Goal: Transaction & Acquisition: Purchase product/service

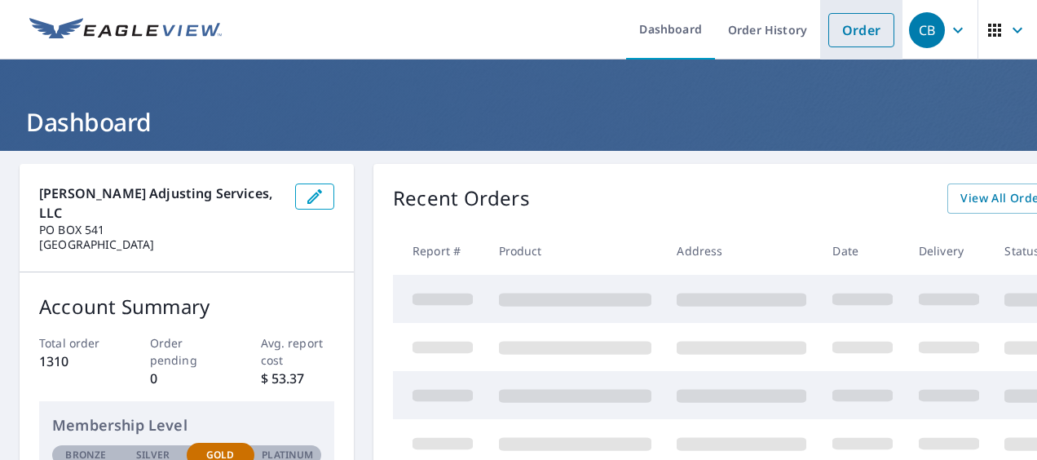
click at [848, 32] on link "Order" at bounding box center [861, 30] width 66 height 34
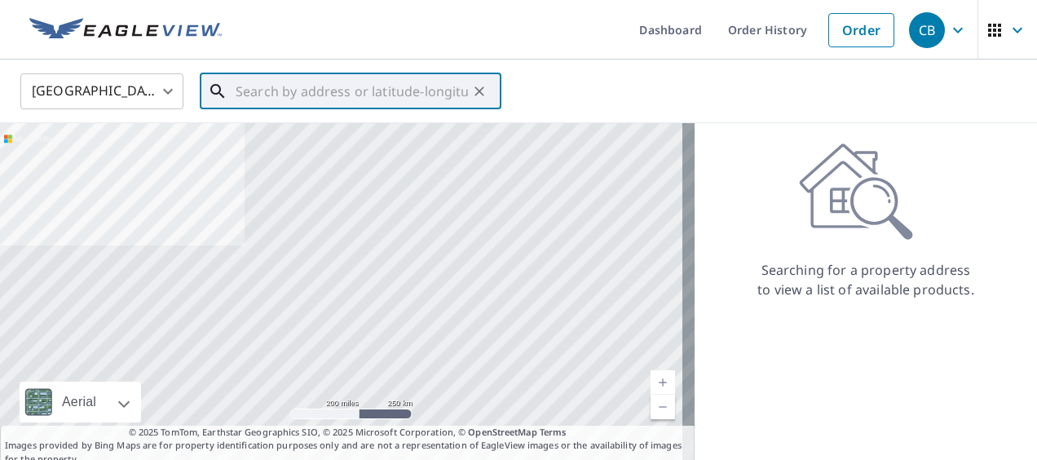
click at [285, 90] on input "text" at bounding box center [352, 91] width 232 height 46
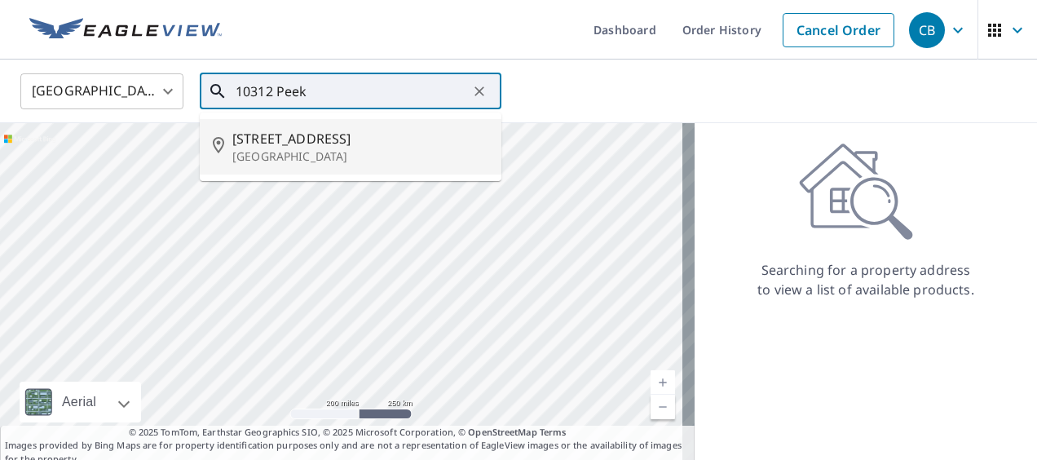
click at [289, 151] on p "[GEOGRAPHIC_DATA]" at bounding box center [360, 156] width 256 height 16
type input "[STREET_ADDRESS][PERSON_NAME]"
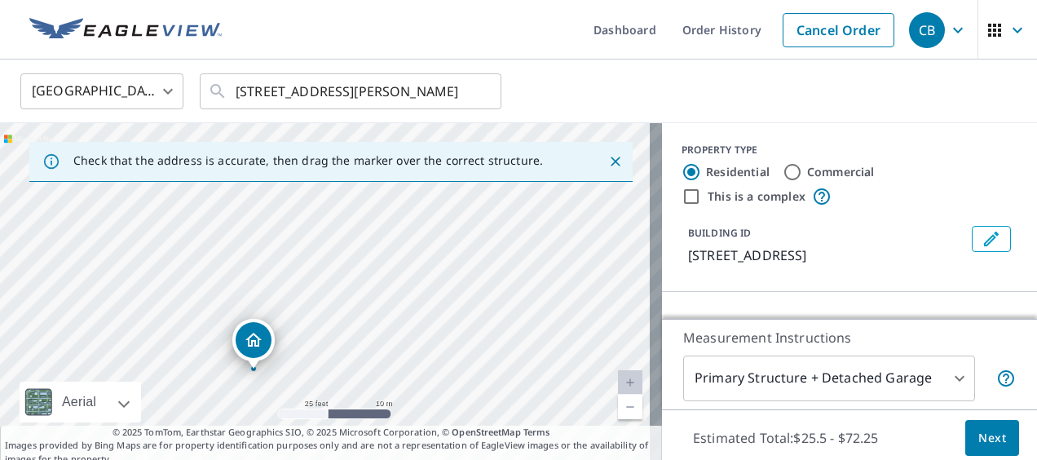
drag, startPoint x: 259, startPoint y: 362, endPoint x: 250, endPoint y: 351, distance: 14.5
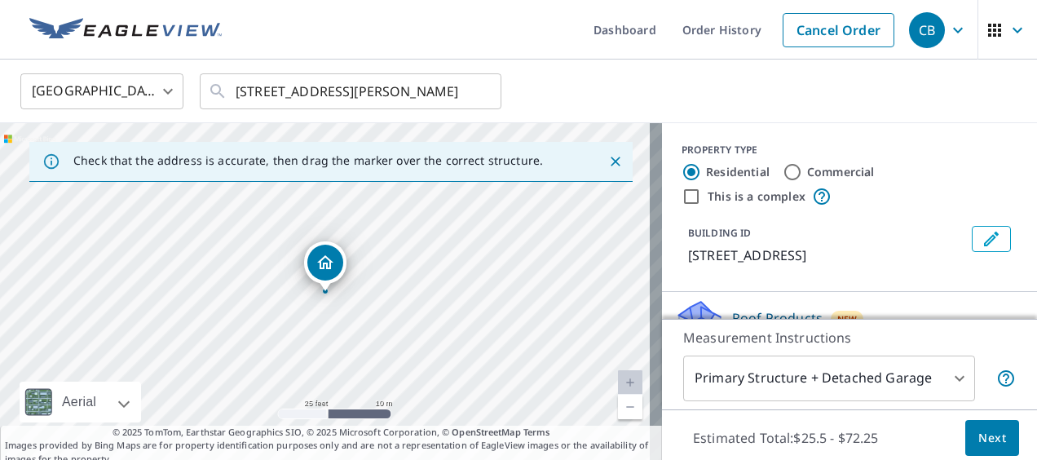
click at [979, 439] on span "Next" at bounding box center [992, 438] width 28 height 20
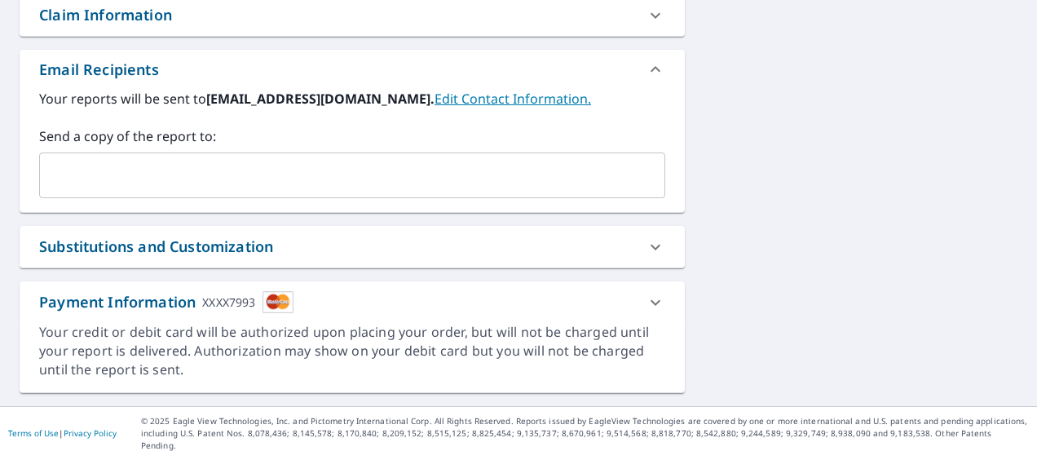
scroll to position [583, 0]
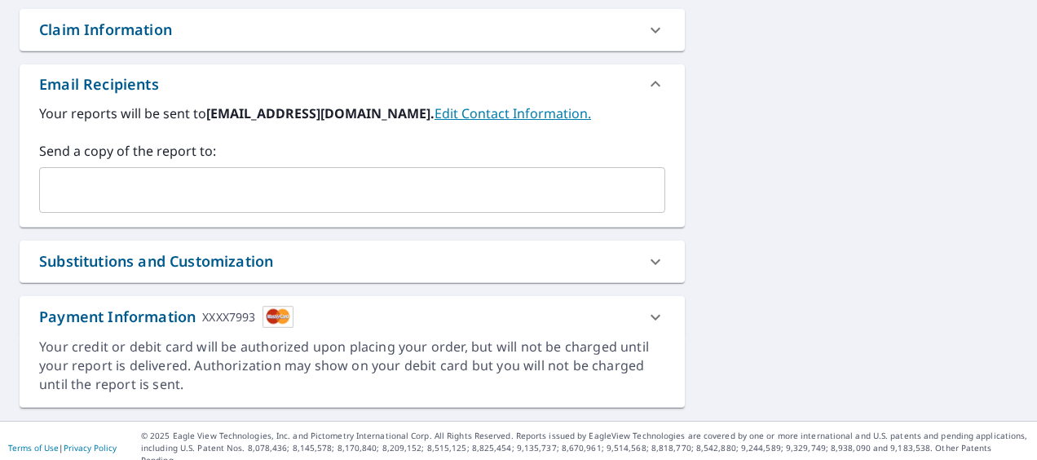
click at [106, 187] on input "text" at bounding box center [339, 189] width 587 height 31
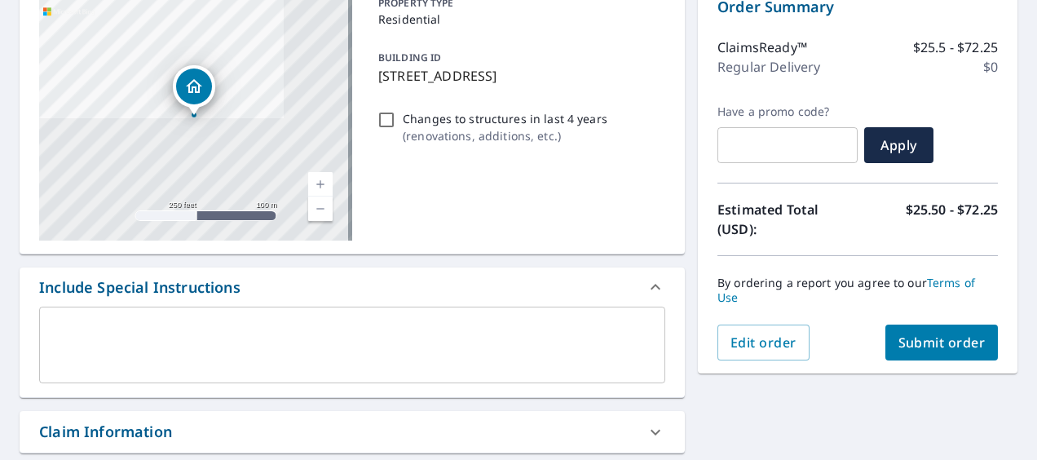
scroll to position [257, 0]
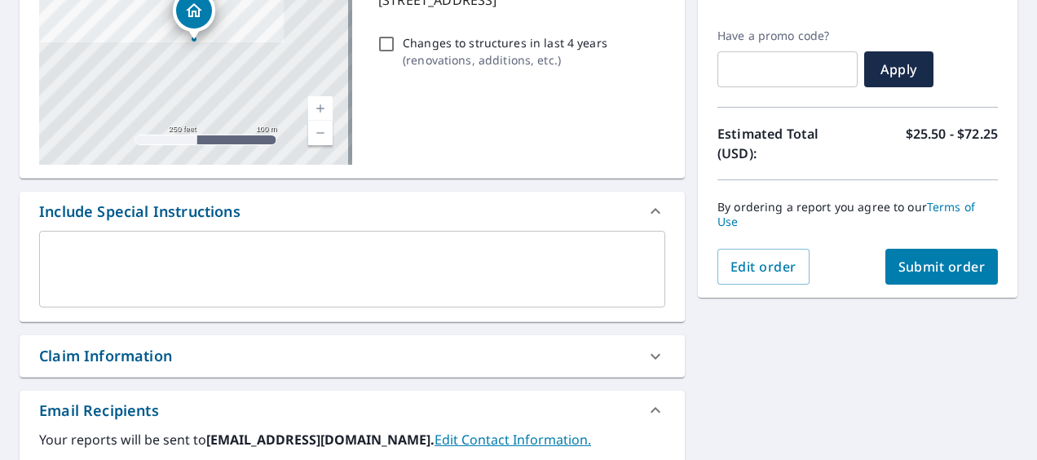
type input "[EMAIL_ADDRESS][DOMAIN_NAME]"
click at [917, 267] on span "Submit order" at bounding box center [941, 267] width 87 height 18
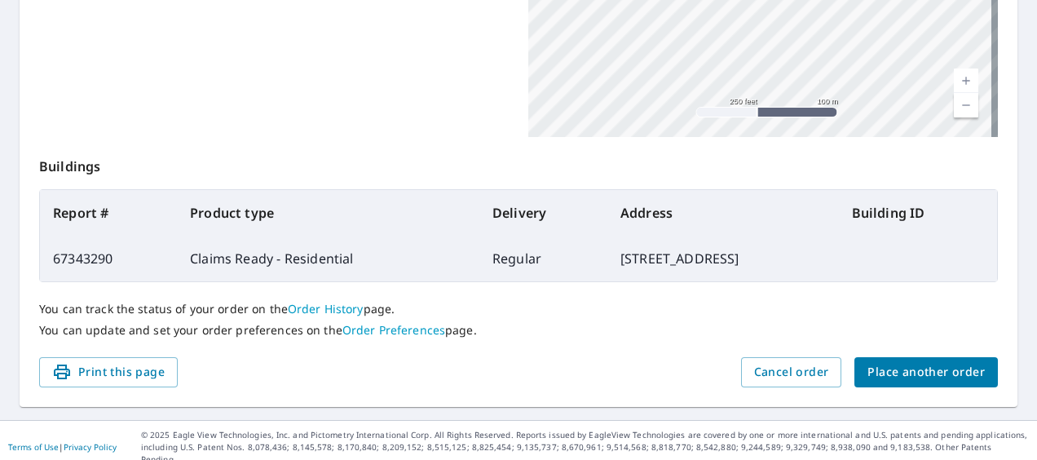
click at [929, 372] on span "Place another order" at bounding box center [925, 372] width 117 height 20
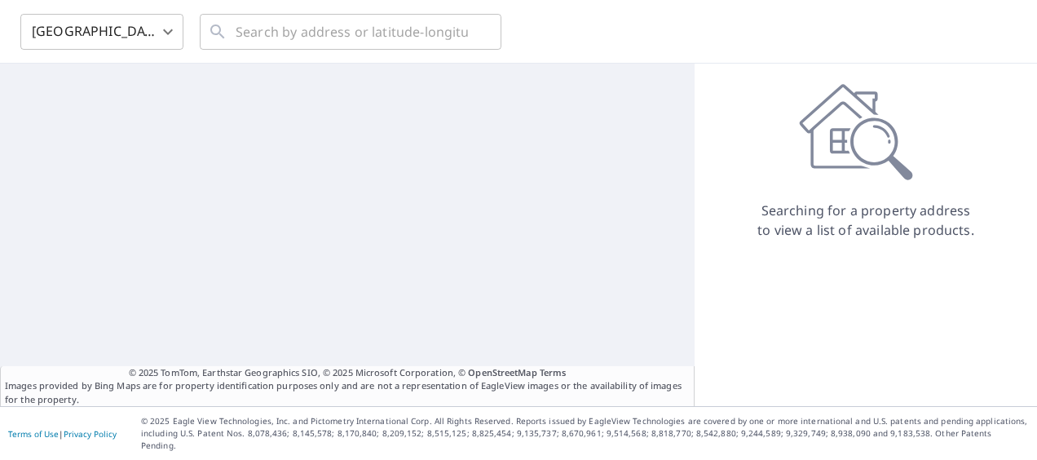
scroll to position [47, 0]
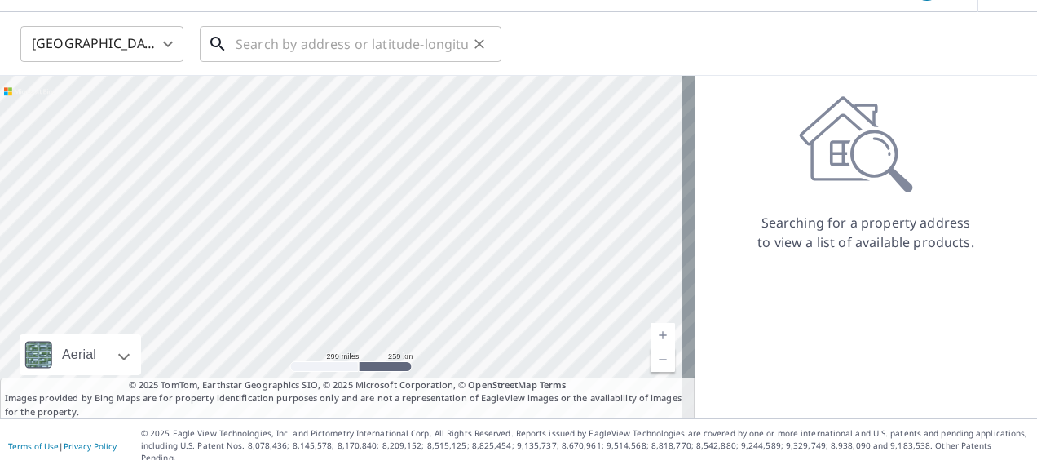
click at [282, 37] on input "text" at bounding box center [352, 44] width 232 height 46
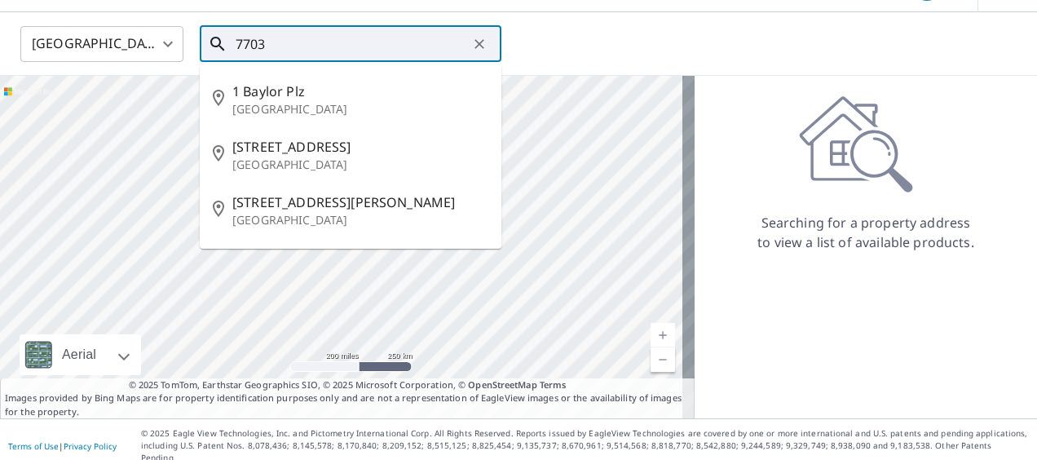
click at [281, 37] on input "7703" at bounding box center [352, 44] width 232 height 46
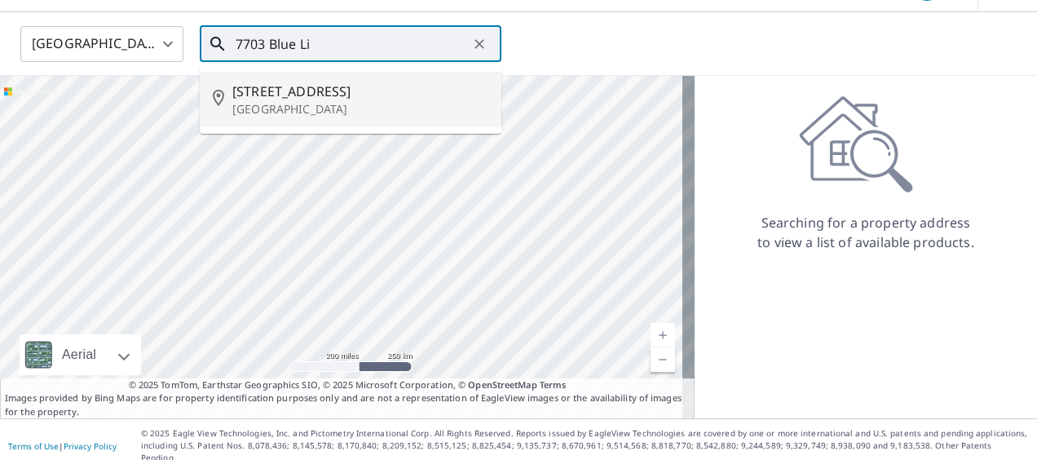
click at [281, 98] on span "[STREET_ADDRESS]" at bounding box center [360, 92] width 256 height 20
type input "[STREET_ADDRESS][PERSON_NAME]"
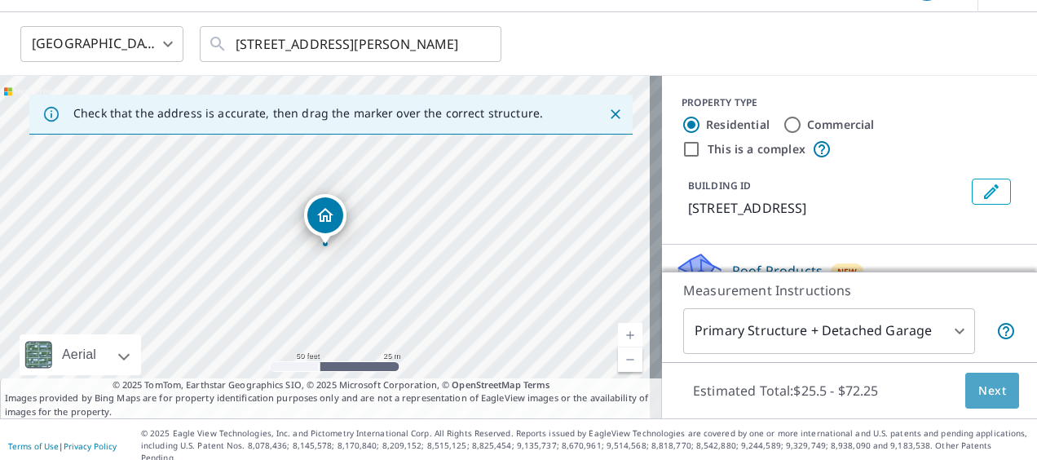
click at [978, 395] on span "Next" at bounding box center [992, 391] width 28 height 20
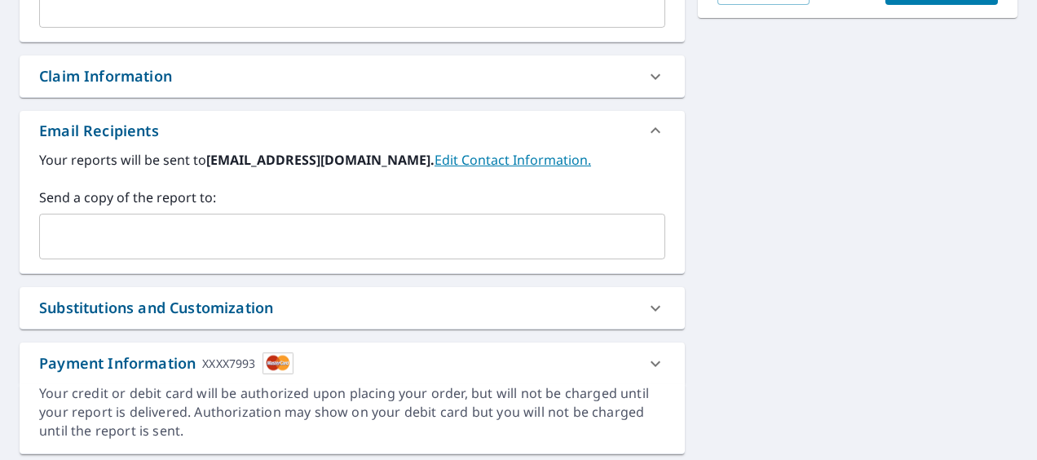
scroll to position [583, 0]
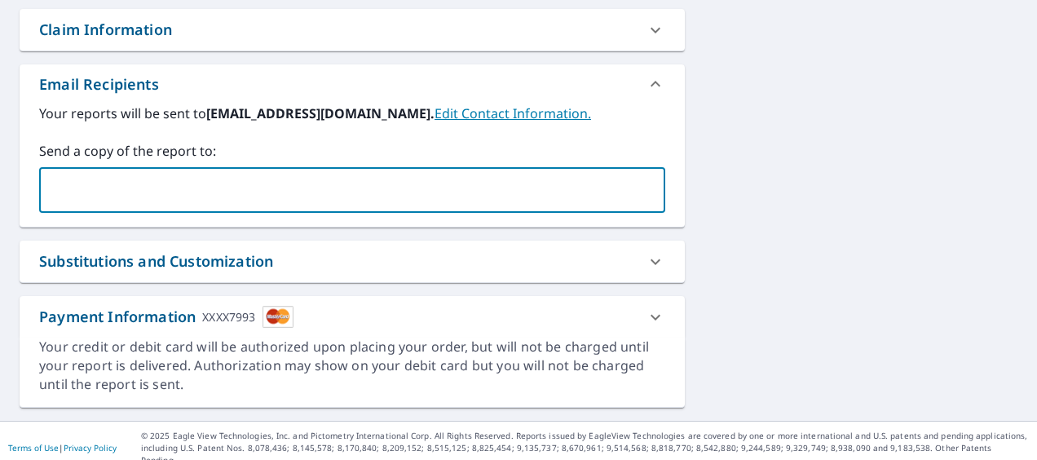
click at [110, 199] on input "text" at bounding box center [339, 189] width 587 height 31
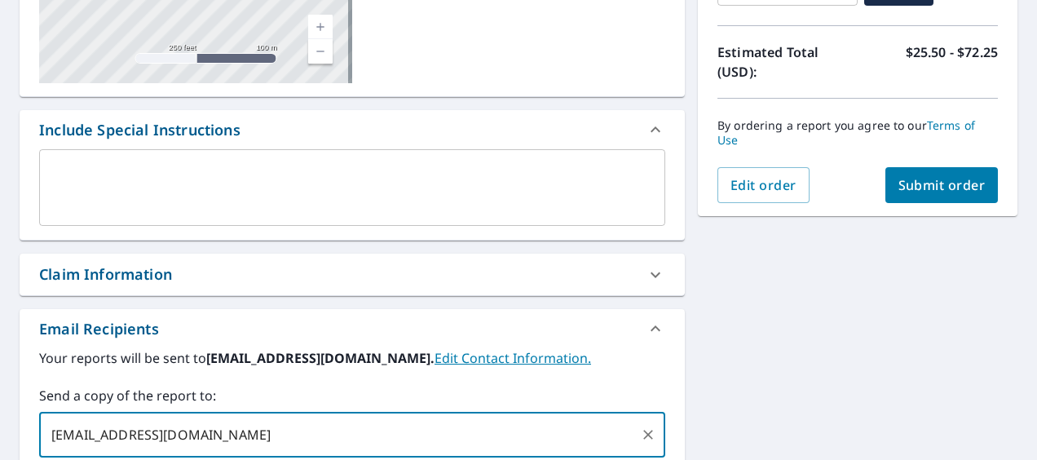
type input "[EMAIL_ADDRESS][DOMAIN_NAME]"
click at [923, 183] on span "Submit order" at bounding box center [941, 185] width 87 height 18
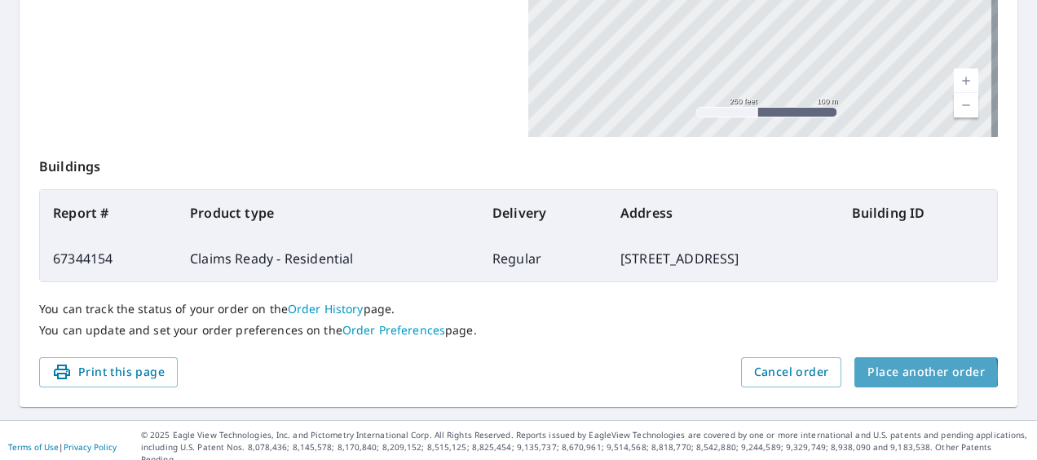
click at [910, 373] on span "Place another order" at bounding box center [925, 372] width 117 height 20
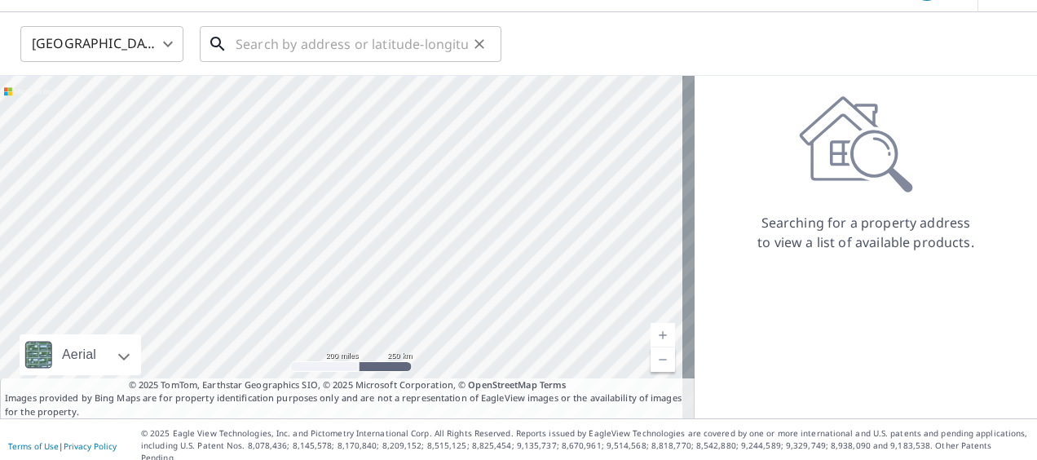
click at [254, 39] on input "text" at bounding box center [352, 44] width 232 height 46
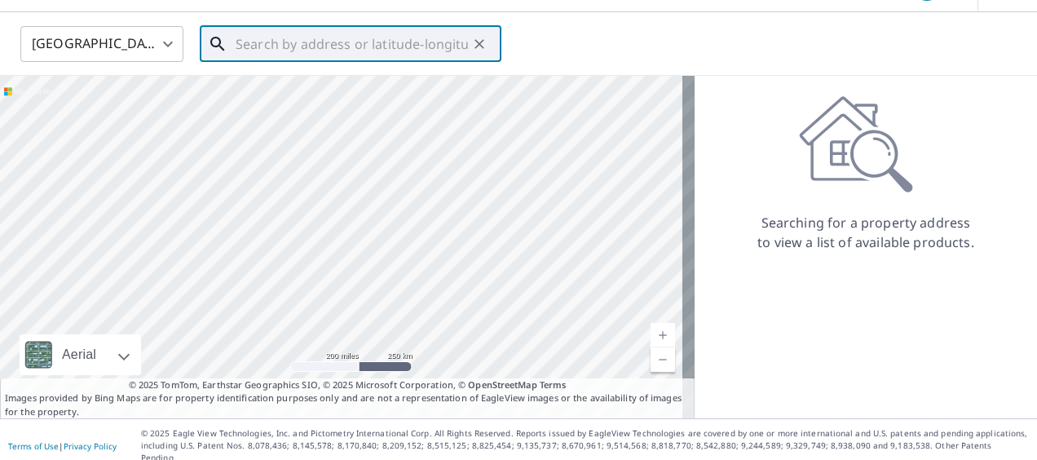
paste input "[STREET_ADDRESS][PERSON_NAME]"
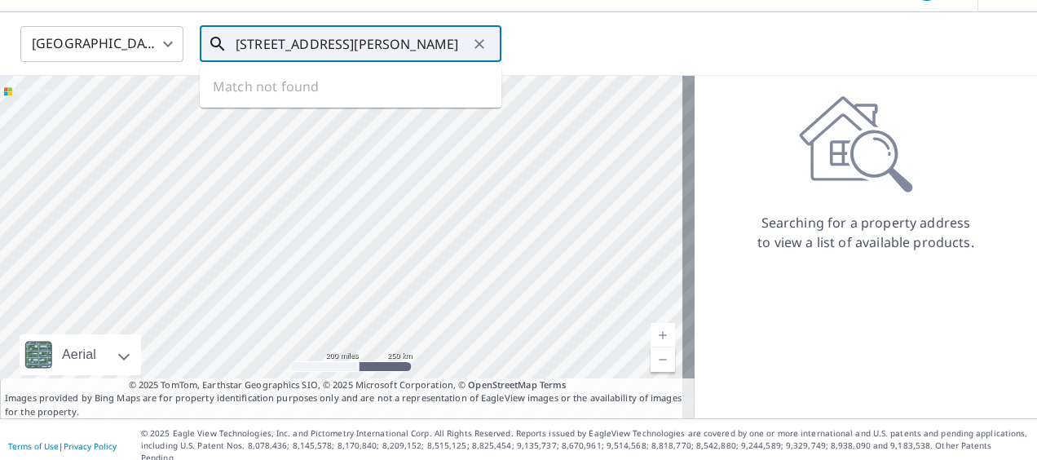
scroll to position [0, 43]
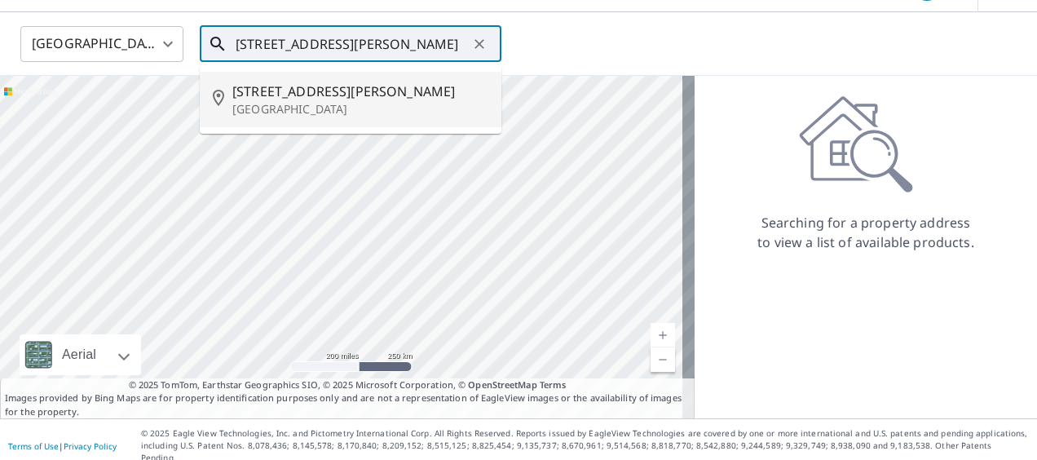
click at [258, 108] on p "[GEOGRAPHIC_DATA]" at bounding box center [360, 109] width 256 height 16
type input "[STREET_ADDRESS][PERSON_NAME]"
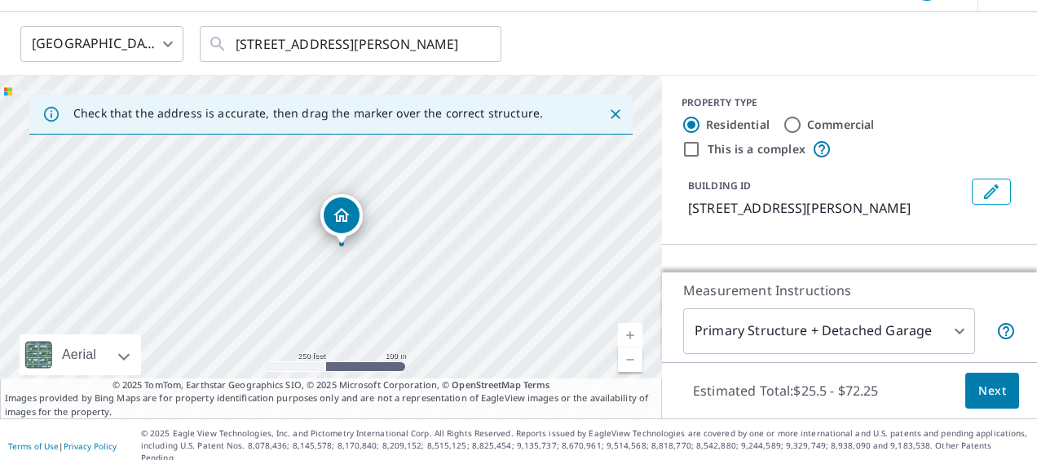
scroll to position [0, 0]
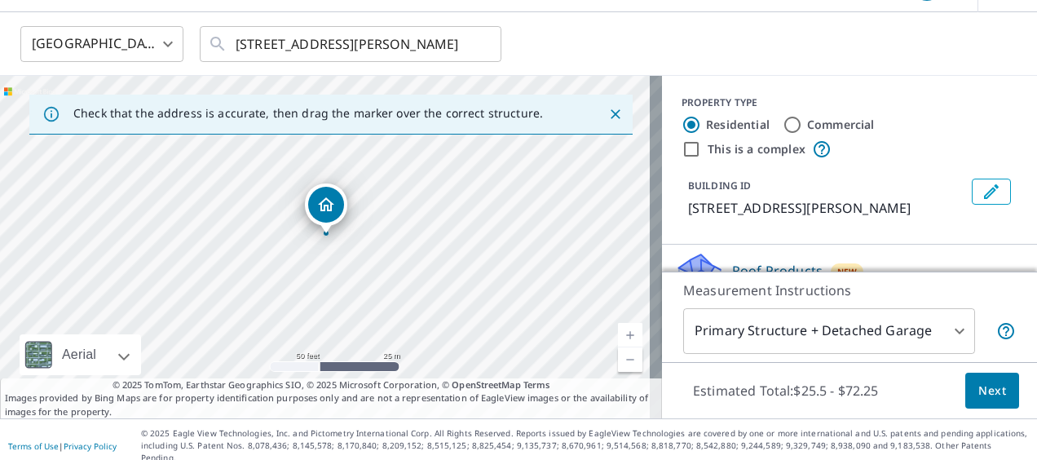
drag, startPoint x: 324, startPoint y: 220, endPoint x: 324, endPoint y: 209, distance: 10.6
click at [980, 393] on span "Next" at bounding box center [992, 391] width 28 height 20
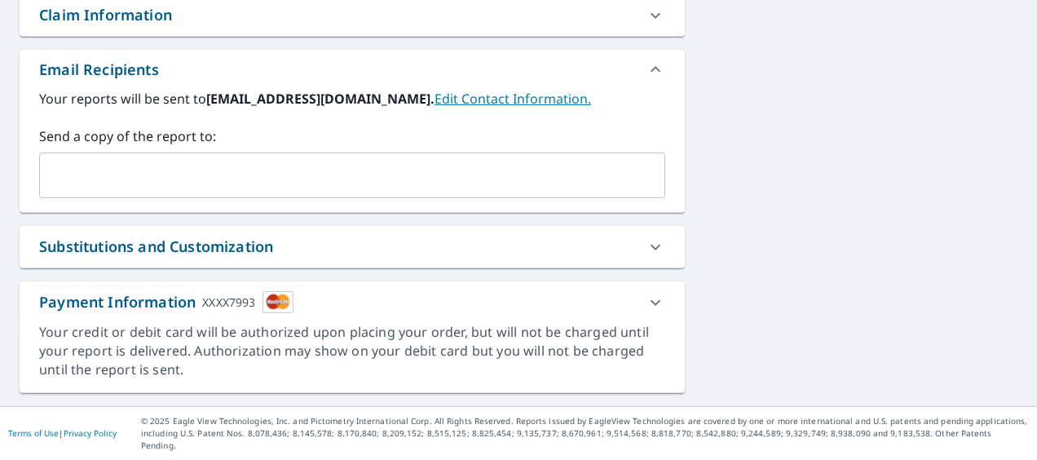
scroll to position [583, 0]
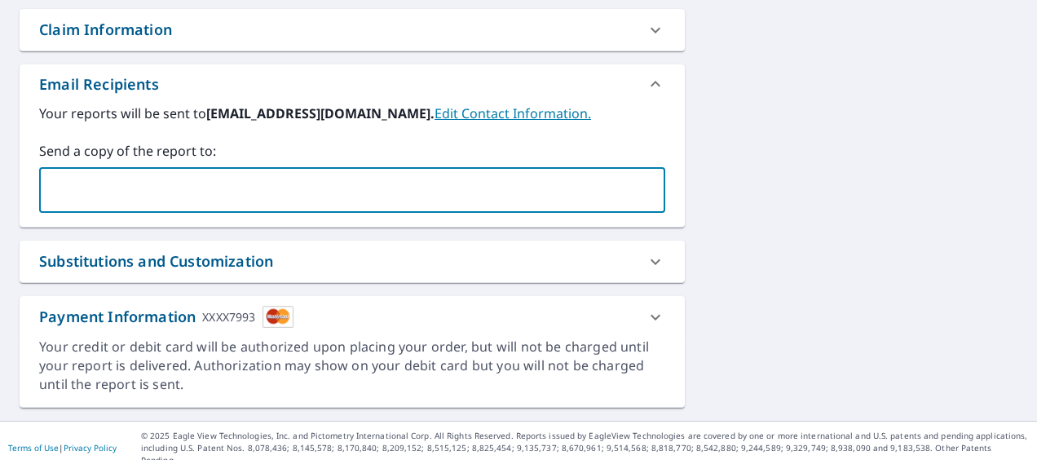
click at [101, 191] on input "text" at bounding box center [339, 189] width 587 height 31
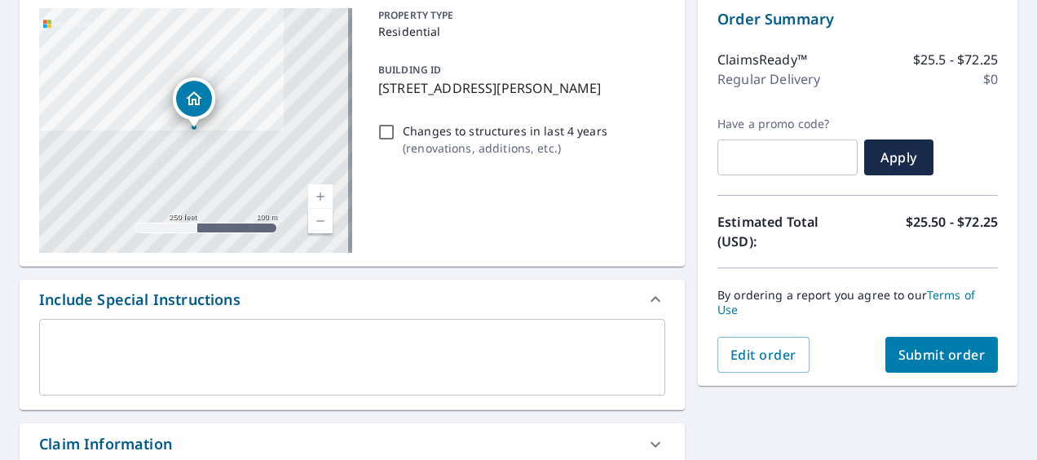
scroll to position [257, 0]
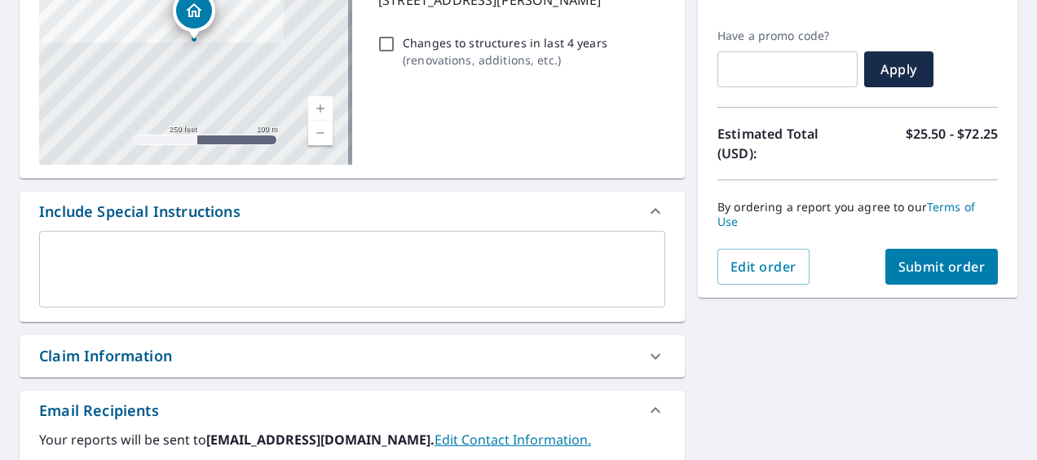
type input "[EMAIL_ADDRESS][DOMAIN_NAME]"
click at [941, 262] on span "Submit order" at bounding box center [941, 267] width 87 height 18
